Goal: Task Accomplishment & Management: Use online tool/utility

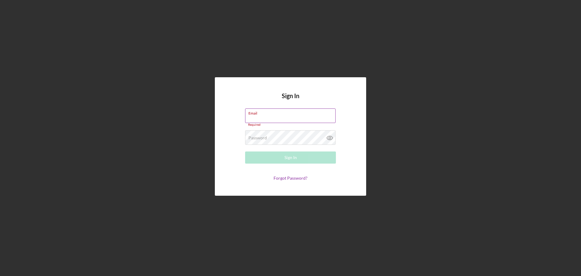
click at [292, 110] on div "Email Required" at bounding box center [290, 117] width 91 height 18
click at [291, 117] on input "Email" at bounding box center [290, 115] width 91 height 15
type input "[EMAIL_ADDRESS][DOMAIN_NAME]"
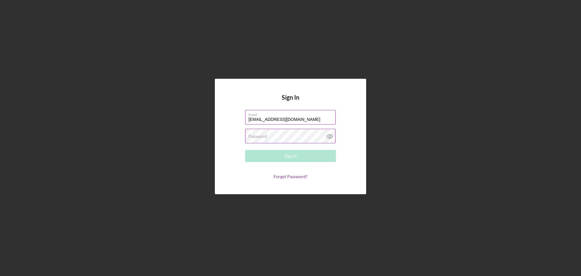
click at [288, 136] on div "Password Required" at bounding box center [290, 136] width 91 height 15
click at [281, 153] on button "Sign In" at bounding box center [290, 156] width 91 height 12
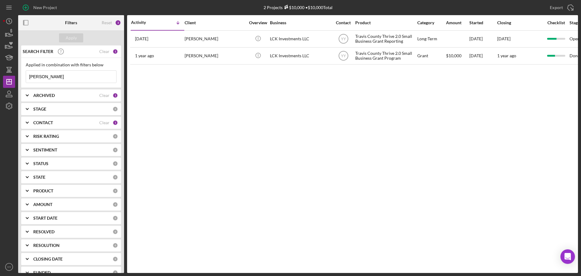
drag, startPoint x: 52, startPoint y: 78, endPoint x: 22, endPoint y: 74, distance: 30.2
click at [24, 74] on div "Applied in combination with filters below [PERSON_NAME] Icon/Menu Close" at bounding box center [71, 73] width 100 height 30
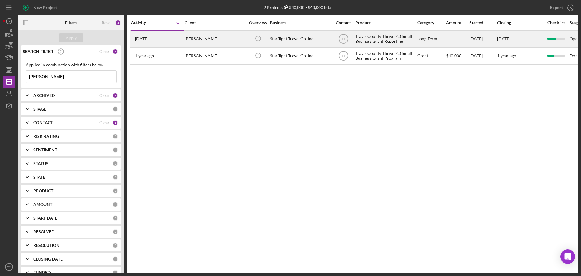
type input "[PERSON_NAME]"
click at [201, 40] on div "[PERSON_NAME]" at bounding box center [215, 39] width 61 height 16
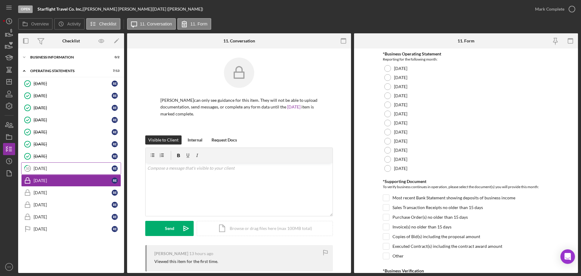
click at [37, 168] on div "[DATE]" at bounding box center [73, 168] width 78 height 5
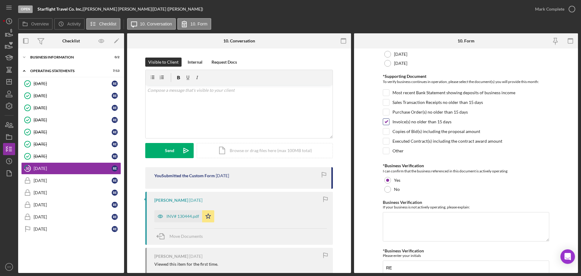
scroll to position [129, 0]
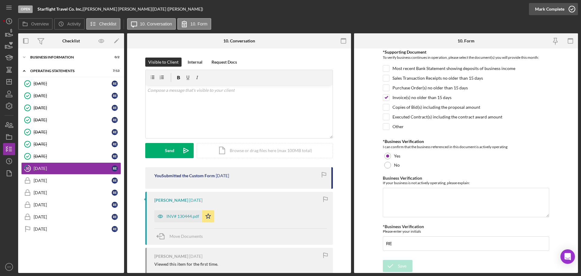
click at [549, 9] on div "Mark Complete" at bounding box center [549, 9] width 29 height 12
